Goal: Navigation & Orientation: Find specific page/section

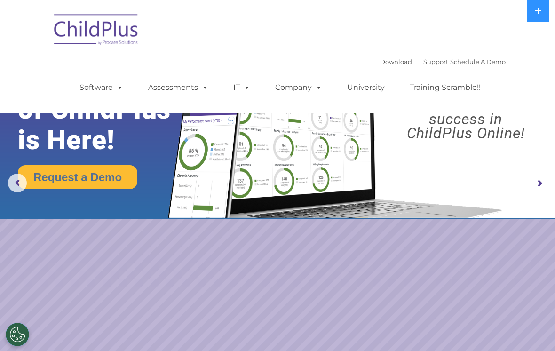
select select "MEDIUM"
click at [536, 11] on icon at bounding box center [538, 11] width 7 height 7
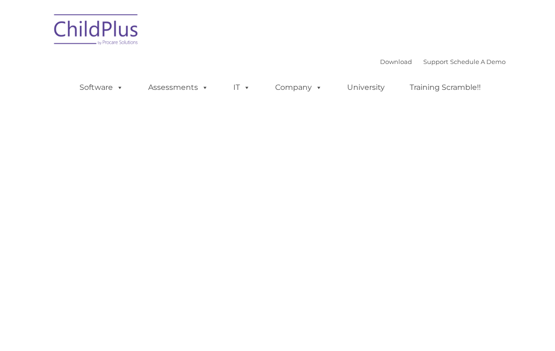
type input ""
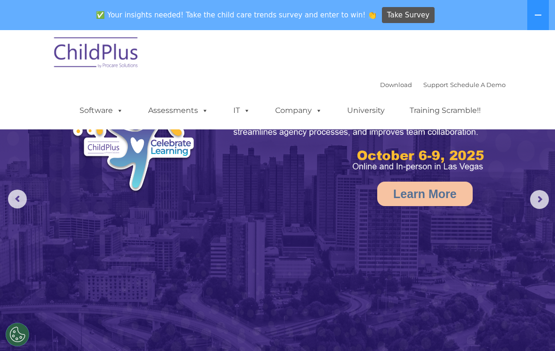
click at [381, 85] on link "Download" at bounding box center [396, 85] width 32 height 8
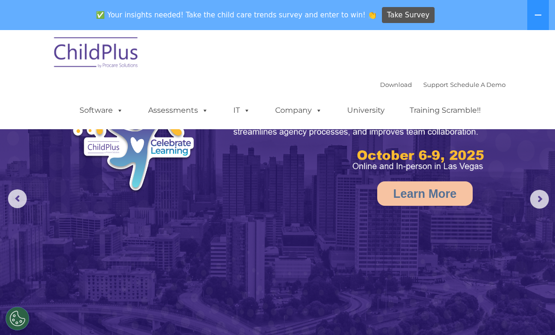
click at [98, 108] on link "Software" at bounding box center [101, 110] width 63 height 19
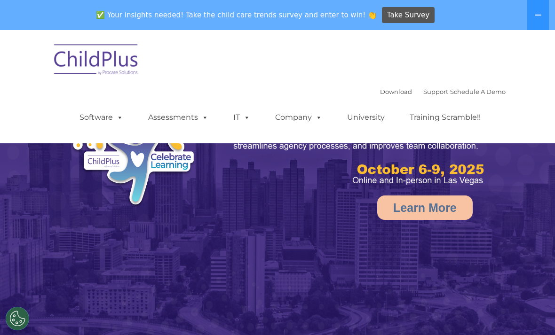
select select "MEDIUM"
click at [537, 17] on icon at bounding box center [538, 15] width 8 height 8
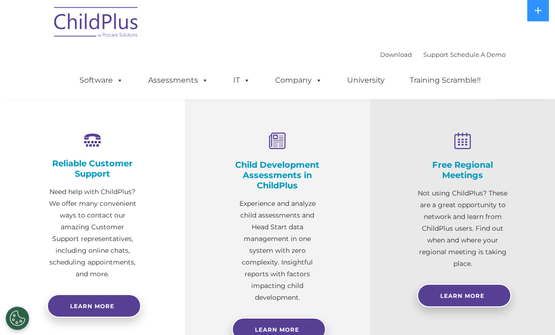
scroll to position [294, 0]
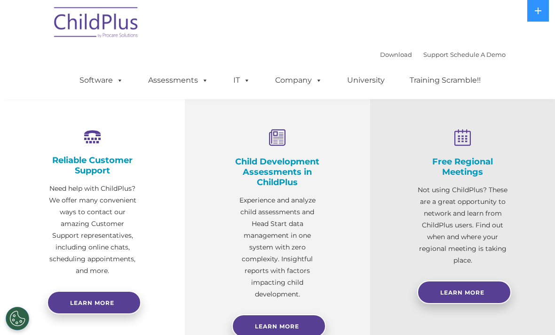
click at [92, 84] on link "Software" at bounding box center [101, 80] width 63 height 19
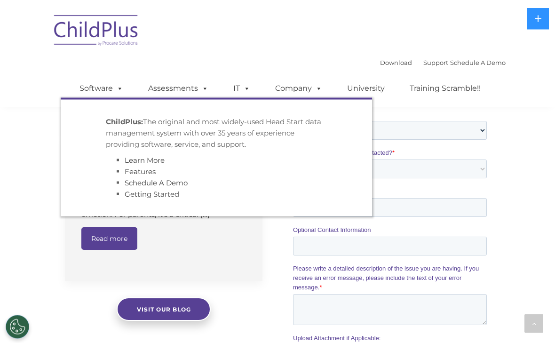
scroll to position [818, 0]
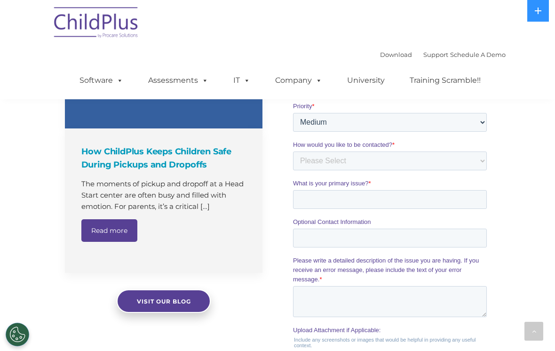
click at [41, 64] on nav "Download Support | Schedule A Demo  MENU MENU Software ChildPlus: The original…" at bounding box center [277, 49] width 555 height 99
click at [377, 47] on div "Download Support | Schedule A Demo  MENU MENU Software ChildPlus: The original…" at bounding box center [277, 49] width 456 height 99
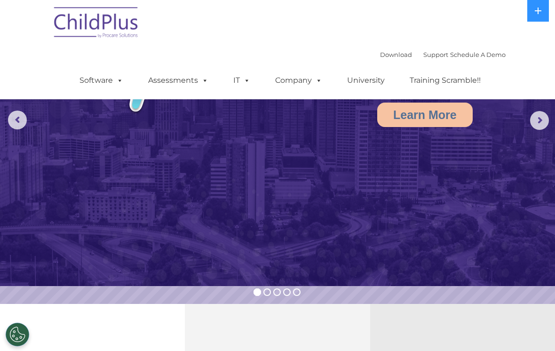
scroll to position [0, 0]
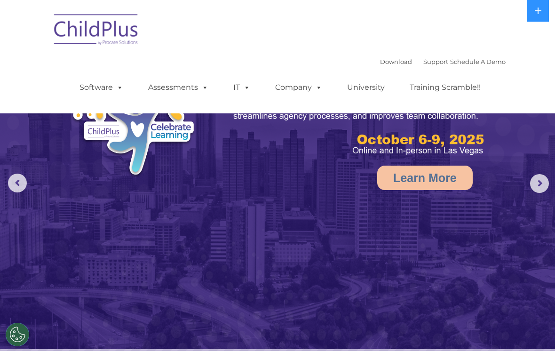
click at [532, 8] on button at bounding box center [538, 11] width 22 height 22
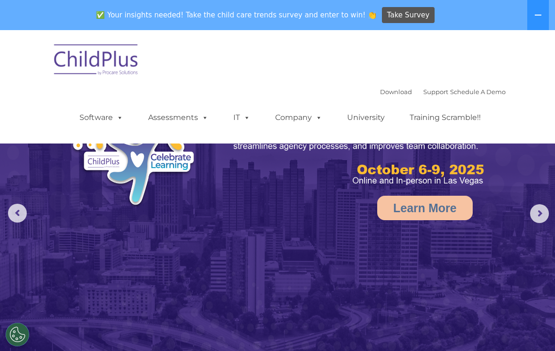
click at [540, 14] on icon at bounding box center [538, 15] width 8 height 8
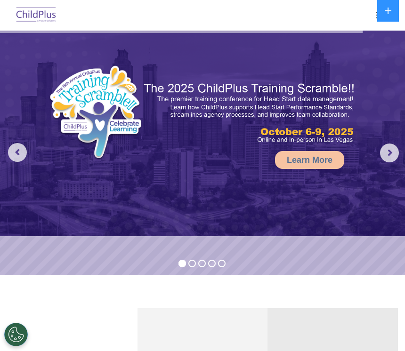
click at [36, 110] on img at bounding box center [202, 134] width 405 height 206
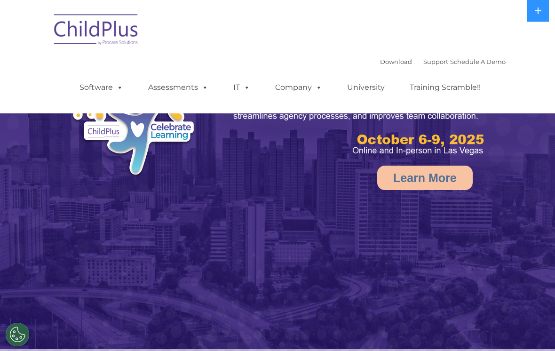
select select "MEDIUM"
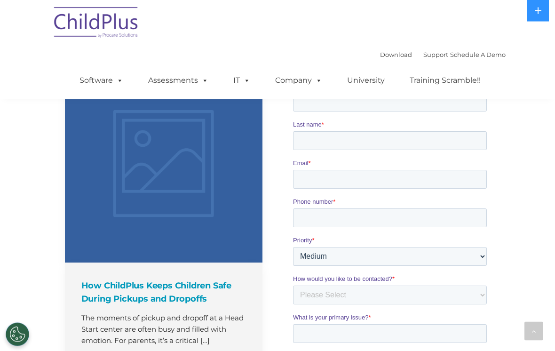
scroll to position [667, 0]
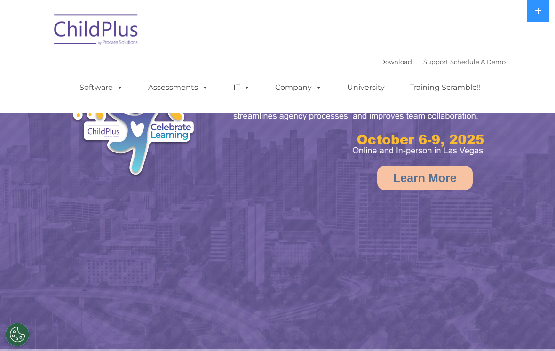
select select "MEDIUM"
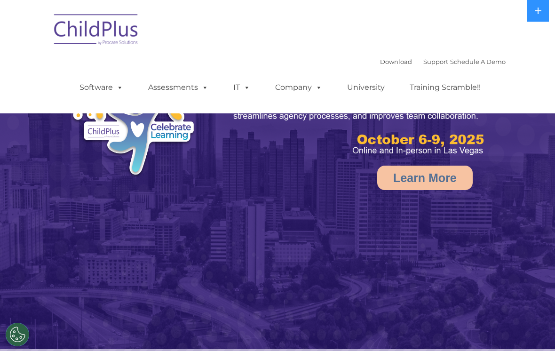
select select "MEDIUM"
